Goal: Task Accomplishment & Management: Use online tool/utility

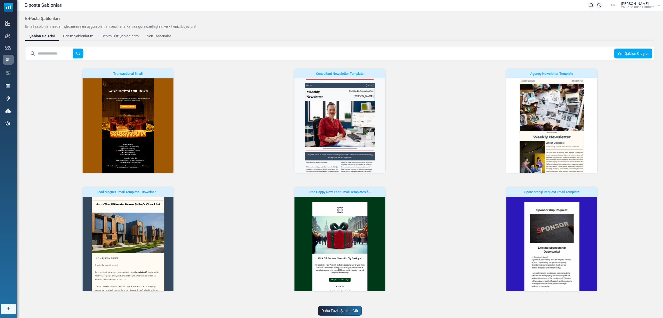
scroll to position [19, 0]
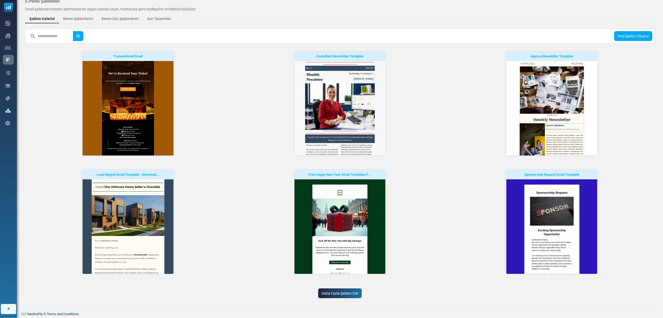
click at [325, 295] on link "Daha Fazla Şablon Gör" at bounding box center [340, 294] width 44 height 10
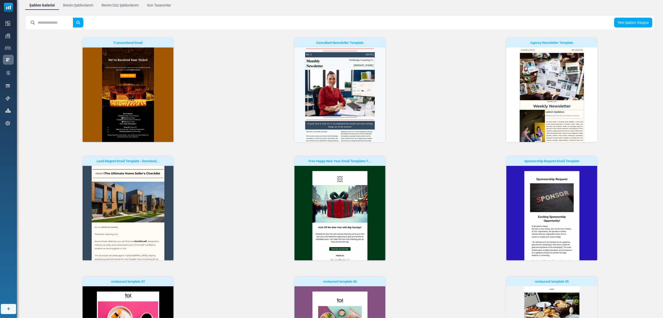
scroll to position [0, 0]
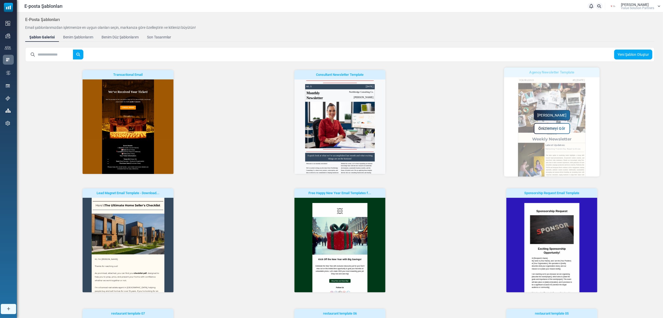
click at [533, 155] on div "Yapmaya Başla Önizlemeyi Gör" at bounding box center [552, 122] width 96 height 109
click at [554, 116] on link "Yapmaya Başla" at bounding box center [552, 115] width 36 height 10
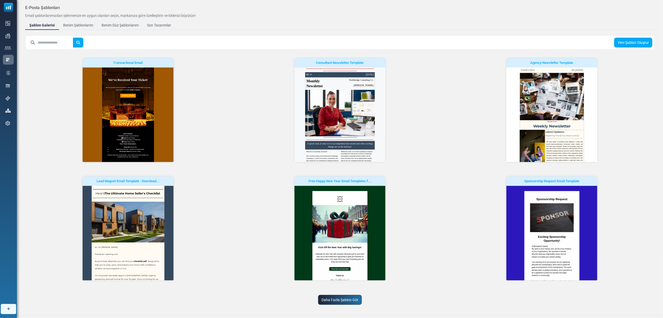
scroll to position [19, 0]
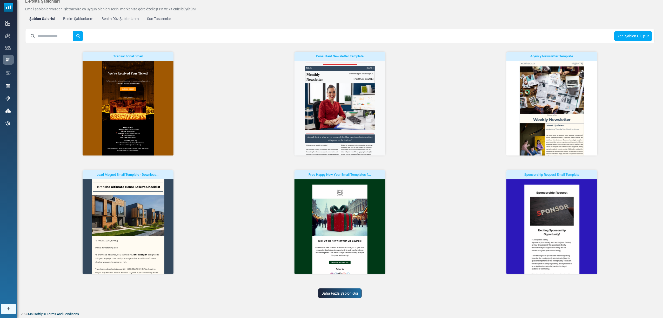
click at [332, 292] on link "Daha Fazla Şablon Gör" at bounding box center [340, 294] width 44 height 10
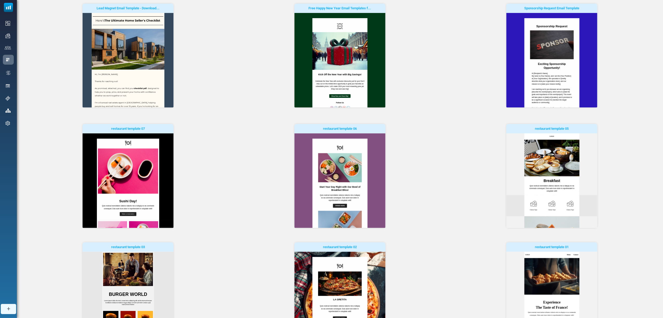
scroll to position [192, 0]
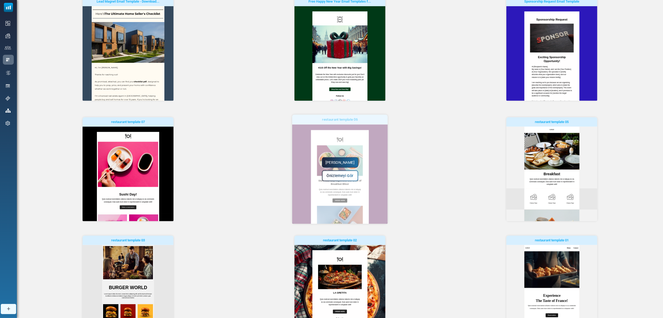
click at [337, 186] on div "Yapmaya Başla Önizlemeyi Gör" at bounding box center [340, 169] width 96 height 109
click at [336, 156] on div "Yapmaya Başla Önizlemeyi Gör" at bounding box center [340, 169] width 96 height 109
click at [335, 162] on link "Yapmaya Başla" at bounding box center [340, 162] width 36 height 10
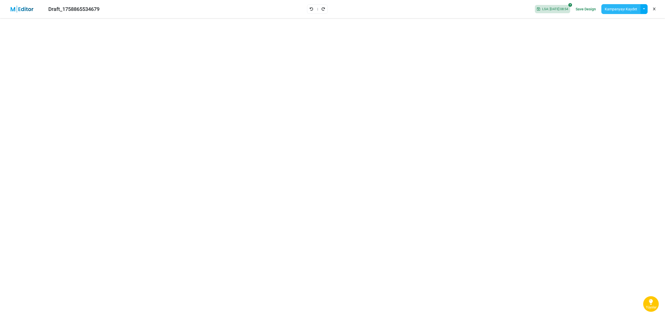
click at [619, 9] on button "Kampanyayı Kaydet" at bounding box center [620, 9] width 39 height 10
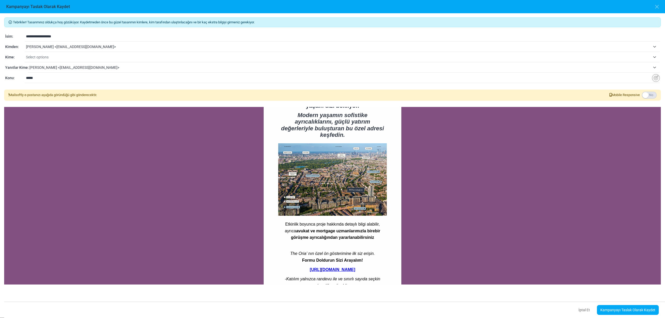
scroll to position [345, 0]
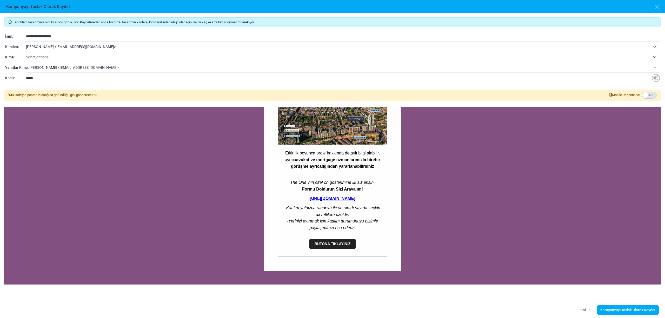
click at [331, 243] on span "BUTONA TIKLAYINIZ" at bounding box center [333, 244] width 36 height 4
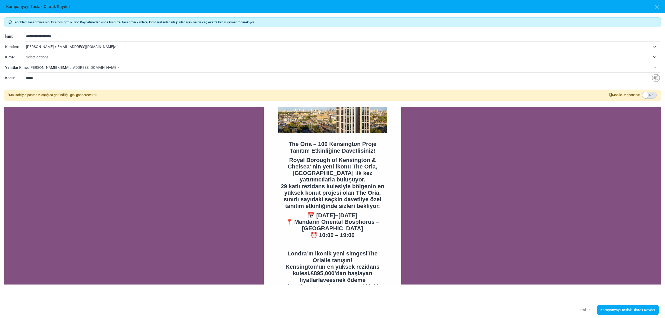
scroll to position [0, 0]
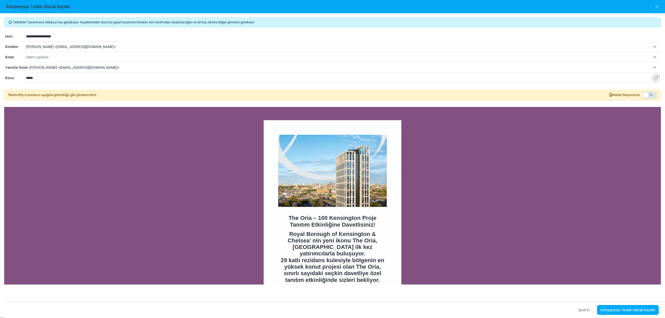
click at [625, 311] on link "Kampanyayı Taslak Olarak Kaydet" at bounding box center [628, 310] width 62 height 10
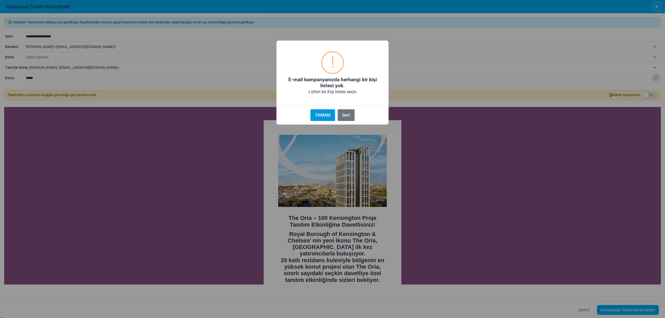
click at [324, 115] on button "TAMAM" at bounding box center [322, 115] width 24 height 12
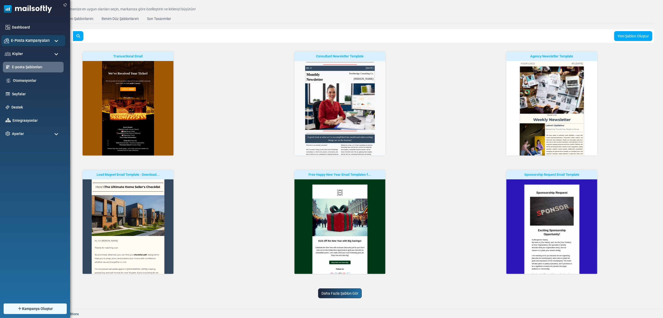
click at [19, 39] on span "E-Posta Kampanyaları" at bounding box center [30, 41] width 39 height 6
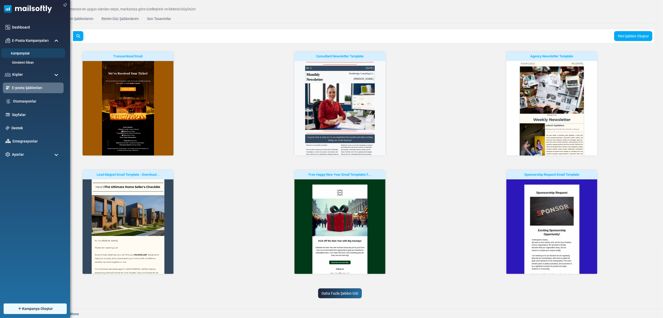
click at [21, 52] on link "Kampanyalar" at bounding box center [32, 53] width 62 height 5
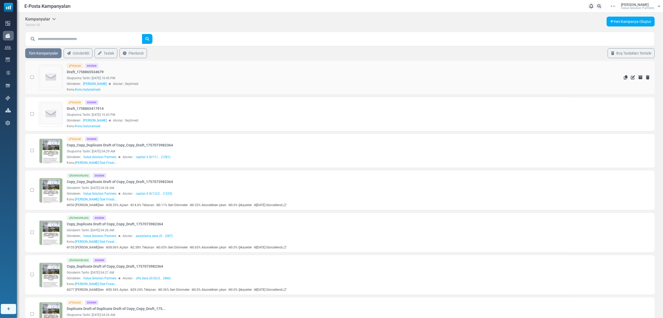
click at [44, 78] on img at bounding box center [50, 77] width 23 height 23
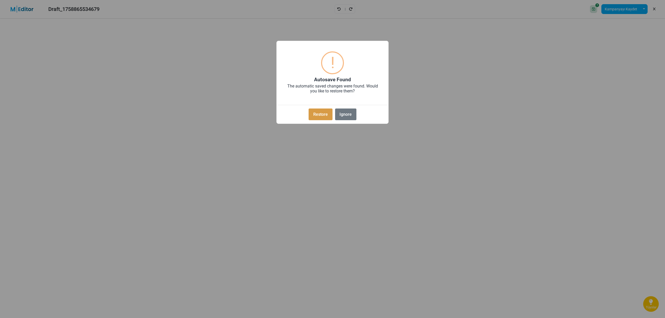
click at [322, 111] on button "Restore" at bounding box center [321, 115] width 24 height 12
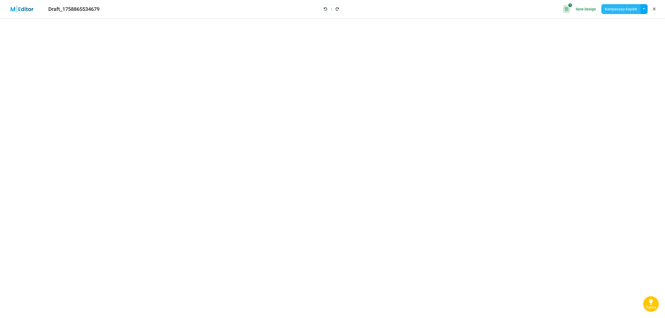
click at [611, 9] on button "Kampanyayı Kaydet" at bounding box center [620, 9] width 39 height 10
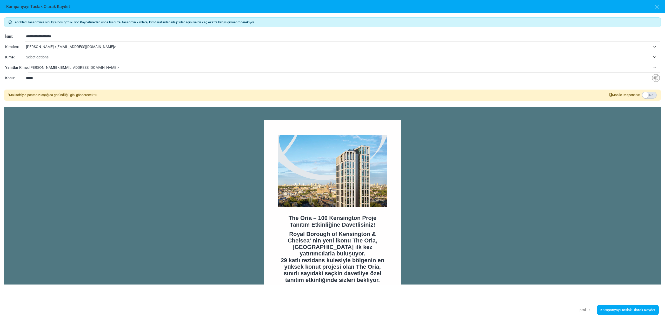
click at [53, 77] on input "*****" at bounding box center [339, 78] width 626 height 10
drag, startPoint x: 54, startPoint y: 79, endPoint x: 18, endPoint y: 77, distance: 36.2
click at [18, 77] on div "**********" at bounding box center [332, 78] width 655 height 6
paste input "**********"
type input "**********"
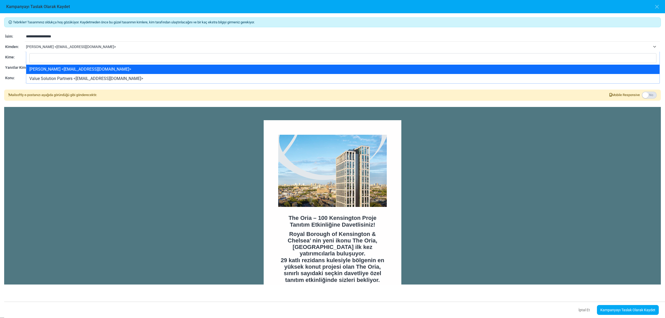
click at [64, 44] on span "tuğçe özdoğan <tugce.ozdogan@vspartners.com.tr>" at bounding box center [338, 47] width 624 height 6
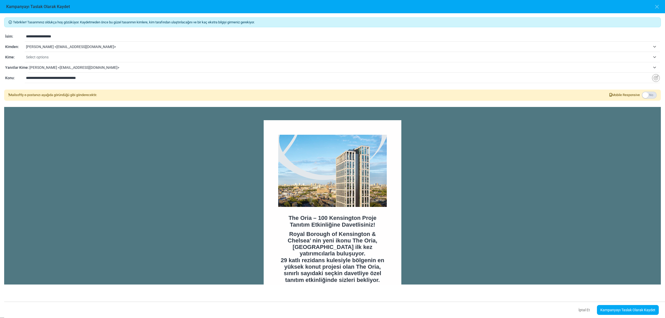
click at [61, 56] on span "Select options" at bounding box center [338, 57] width 624 height 6
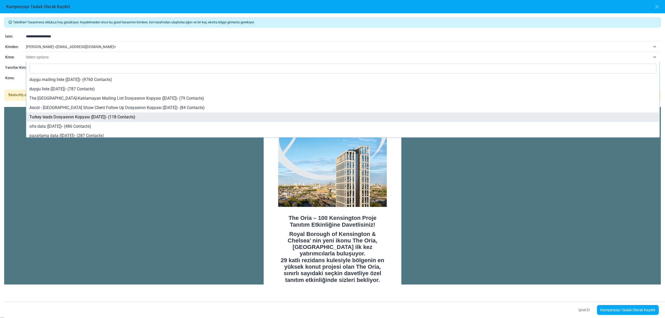
scroll to position [50, 0]
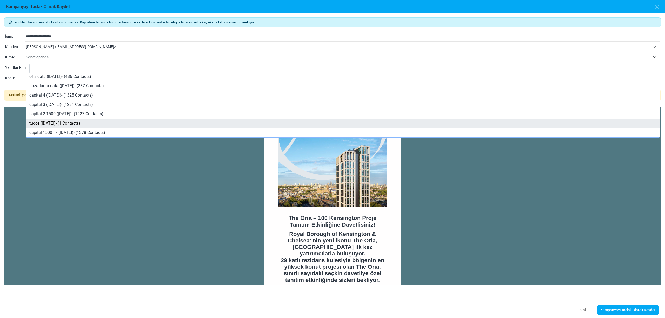
select select "****"
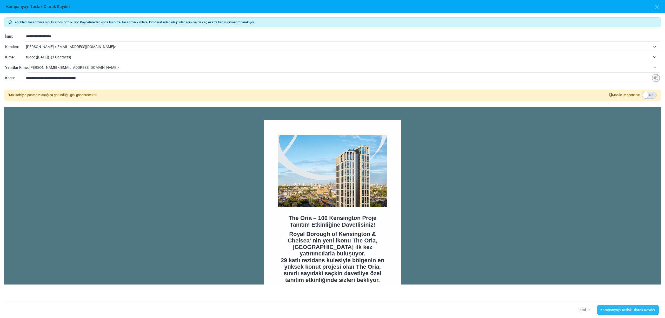
click at [620, 311] on link "Kampanyayı Taslak Olarak Kaydet" at bounding box center [628, 310] width 62 height 10
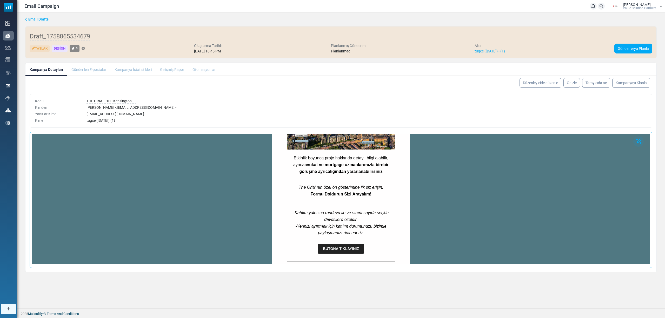
scroll to position [387, 0]
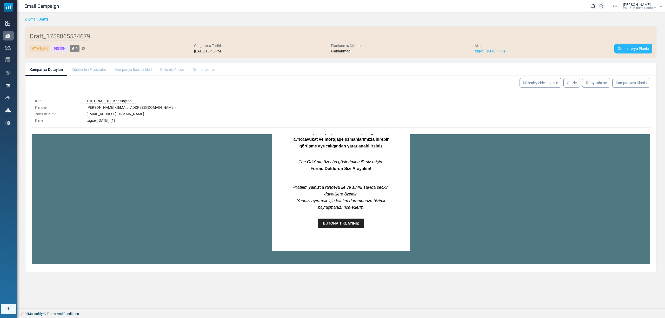
click at [622, 49] on link "Gönder veya Planla" at bounding box center [633, 49] width 38 height 10
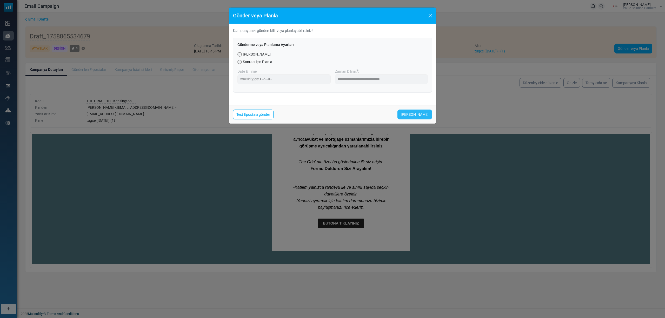
click at [407, 118] on link "[PERSON_NAME]" at bounding box center [414, 115] width 35 height 10
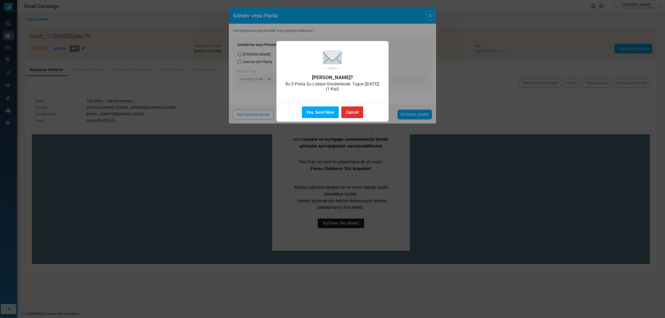
click at [319, 111] on button "Yes, Send Now" at bounding box center [320, 113] width 37 height 12
